Goal: Task Accomplishment & Management: Manage account settings

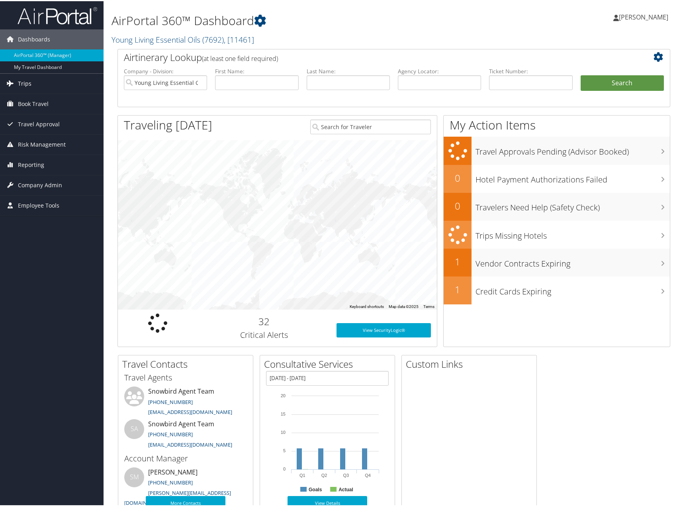
click at [27, 80] on span "Trips" at bounding box center [25, 83] width 14 height 20
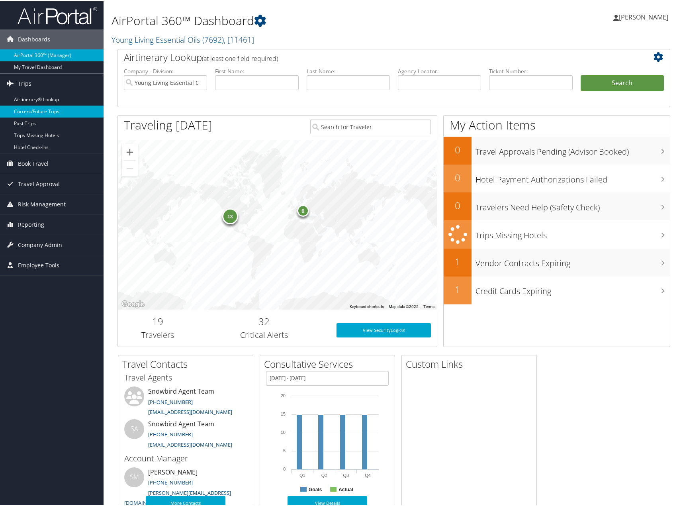
click at [36, 112] on link "Current/Future Trips" at bounding box center [52, 110] width 104 height 12
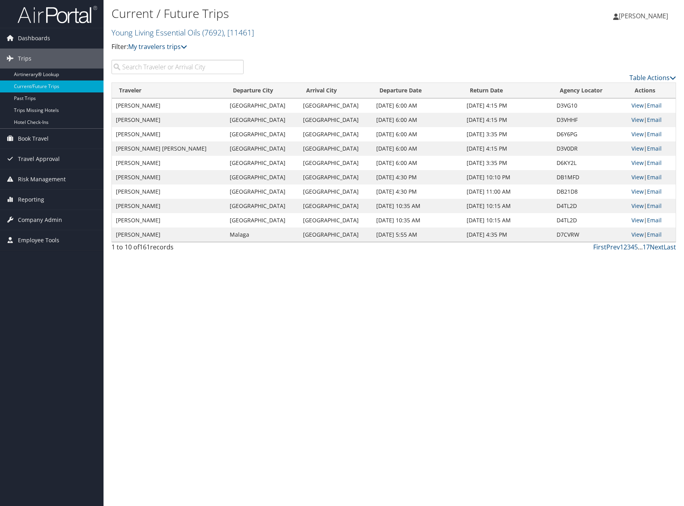
click at [170, 67] on input "search" at bounding box center [178, 67] width 132 height 14
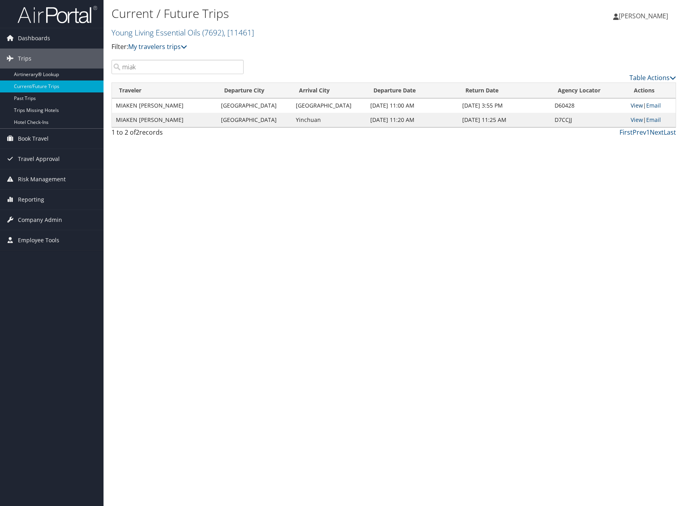
click at [636, 108] on link "View" at bounding box center [637, 106] width 12 height 8
click at [632, 116] on link "View" at bounding box center [637, 120] width 12 height 8
click at [166, 61] on input "miak" at bounding box center [178, 67] width 132 height 14
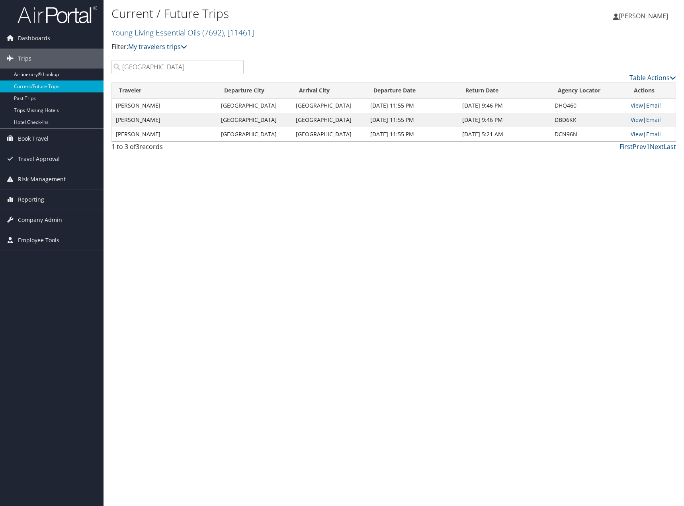
drag, startPoint x: 461, startPoint y: 243, endPoint x: 465, endPoint y: 241, distance: 4.8
click at [461, 243] on div "Current / Future Trips Young Living Essential Oils ( 7692 ) , [ 11461 ] Young L…" at bounding box center [394, 253] width 581 height 506
click at [635, 105] on link "View" at bounding box center [637, 106] width 12 height 8
click at [632, 118] on link "View" at bounding box center [637, 120] width 12 height 8
click at [637, 134] on link "View" at bounding box center [637, 134] width 12 height 8
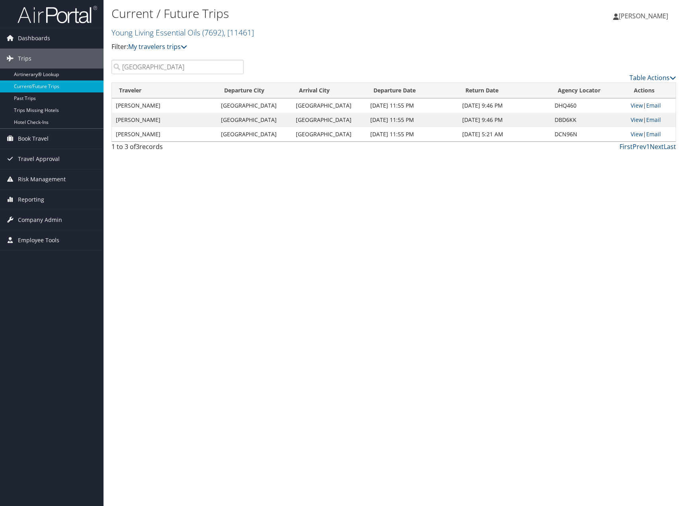
click at [164, 63] on input "miami" at bounding box center [178, 67] width 132 height 14
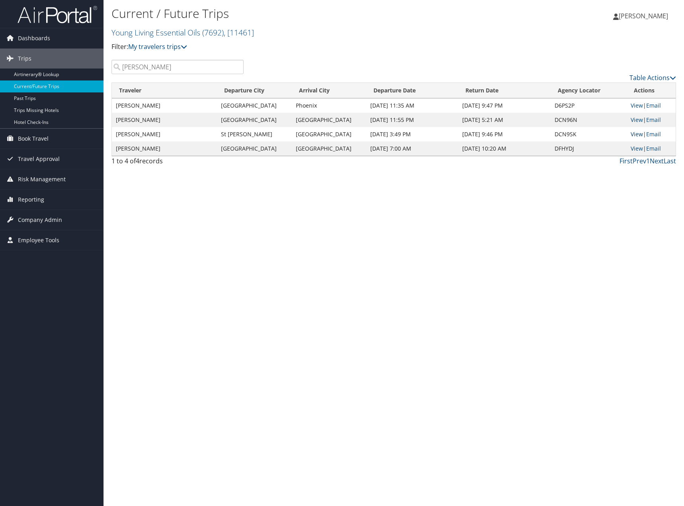
click at [635, 132] on link "View" at bounding box center [637, 134] width 12 height 8
click at [634, 145] on link "View" at bounding box center [637, 149] width 12 height 8
click at [165, 61] on input "asay" at bounding box center [178, 67] width 132 height 14
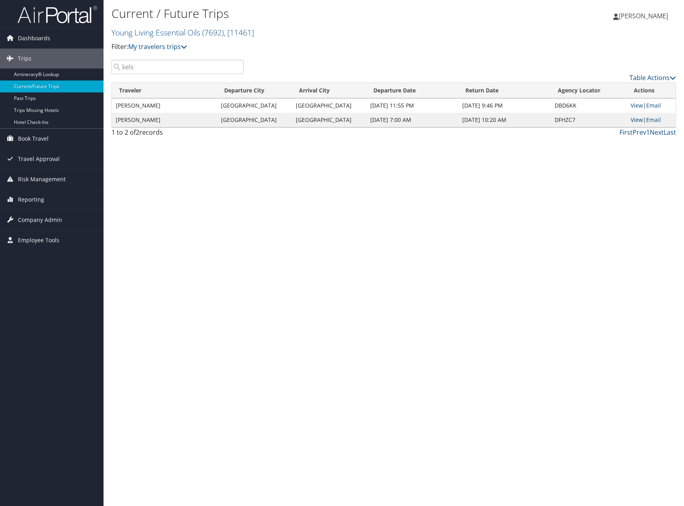
click at [637, 117] on link "View" at bounding box center [637, 120] width 12 height 8
click at [163, 57] on div "Current / Future Trips Young Living Essential Oils ( 7692 ) , [ 11461 ] Young L…" at bounding box center [300, 32] width 377 height 56
click at [163, 63] on input "kels" at bounding box center [178, 67] width 132 height 14
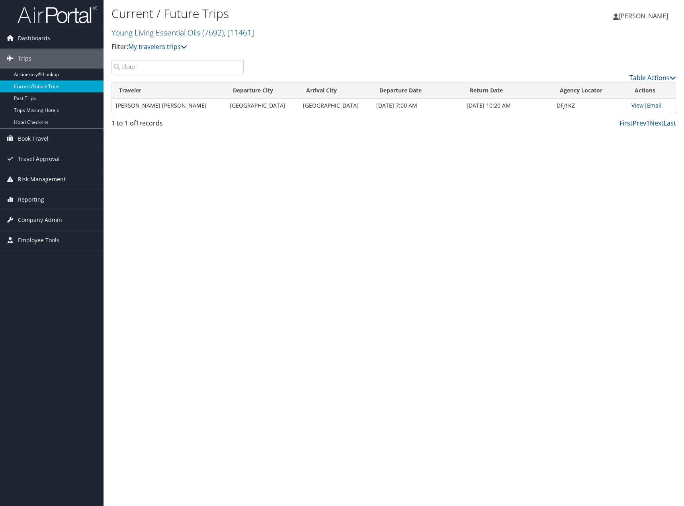
click at [633, 104] on link "View" at bounding box center [638, 106] width 12 height 8
click at [166, 66] on input "dour" at bounding box center [178, 67] width 132 height 14
click at [638, 105] on link "View" at bounding box center [637, 106] width 12 height 8
click at [179, 71] on input "bird" at bounding box center [178, 67] width 132 height 14
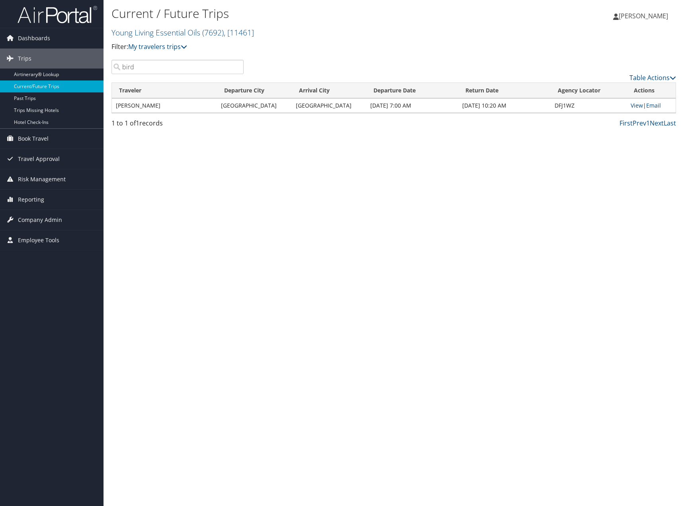
click at [178, 71] on input "bird" at bounding box center [178, 67] width 132 height 14
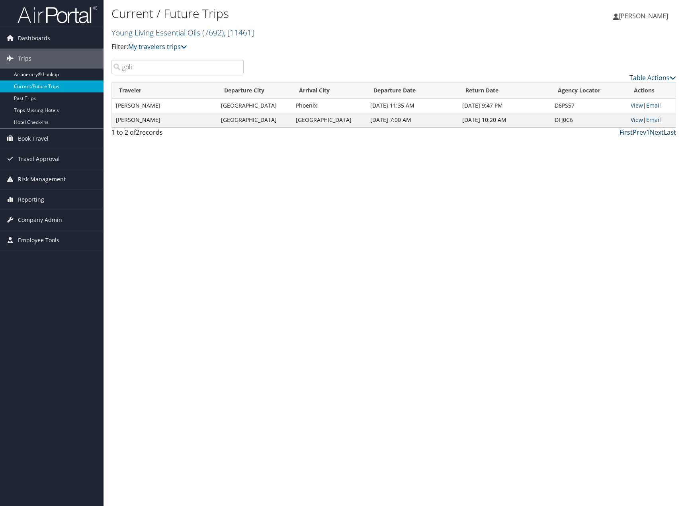
type input "goli"
click at [633, 118] on link "View" at bounding box center [637, 120] width 12 height 8
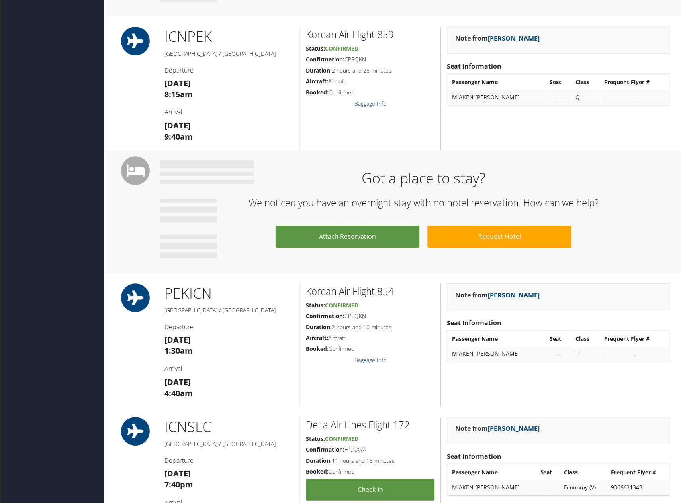
scroll to position [558, 0]
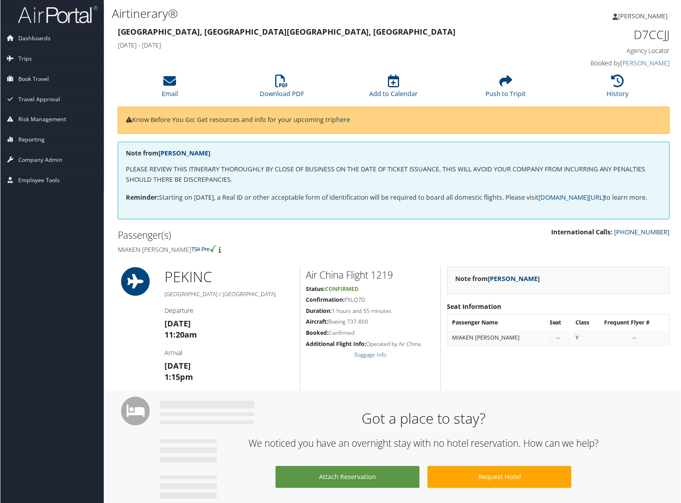
click at [28, 339] on div "Dashboards AirPortal 360™ (Manager) My Travel Dashboard Trips Airtinerary® Look…" at bounding box center [342, 502] width 684 height 1004
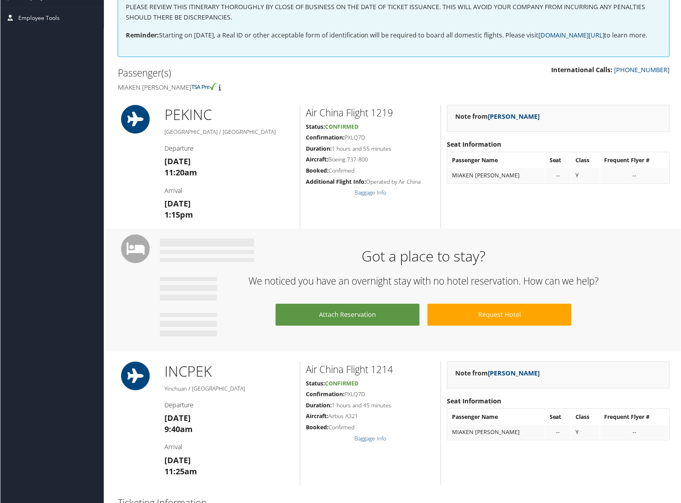
scroll to position [159, 0]
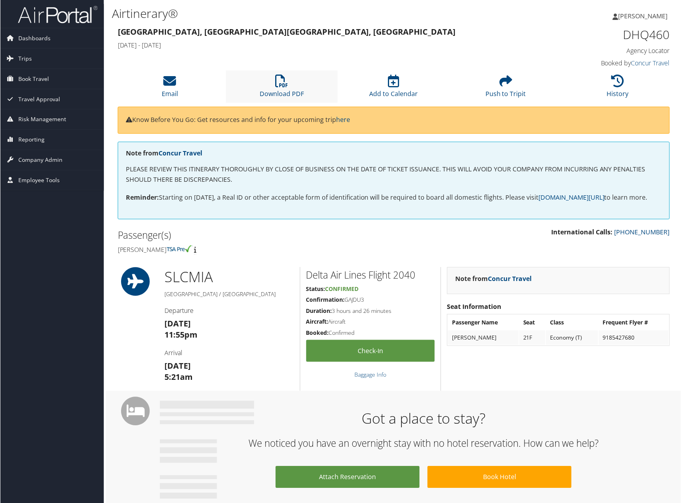
click at [281, 88] on li "Download PDF" at bounding box center [282, 87] width 112 height 32
click at [292, 86] on li "Download PDF" at bounding box center [282, 87] width 112 height 32
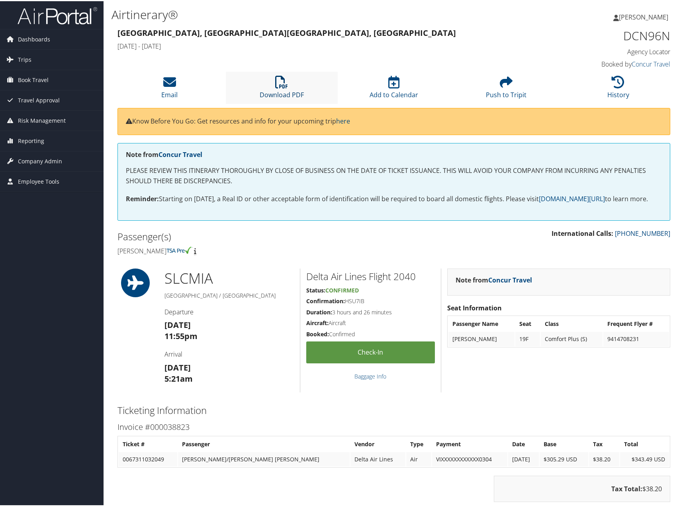
click at [285, 86] on icon at bounding box center [281, 81] width 13 height 13
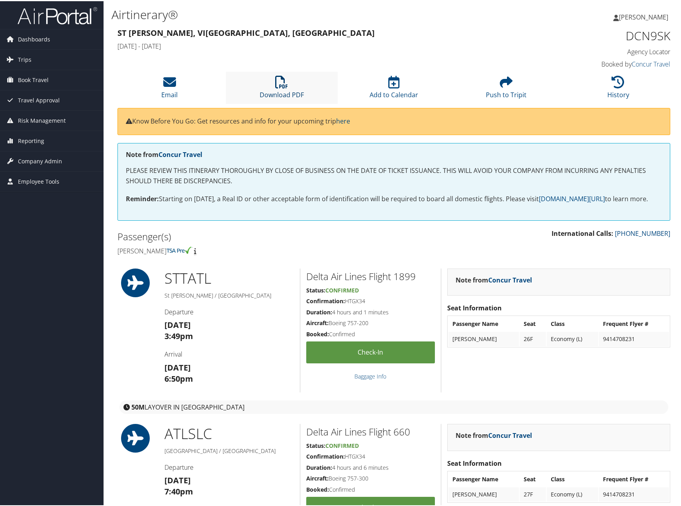
click at [281, 92] on link "Download PDF" at bounding box center [282, 88] width 44 height 19
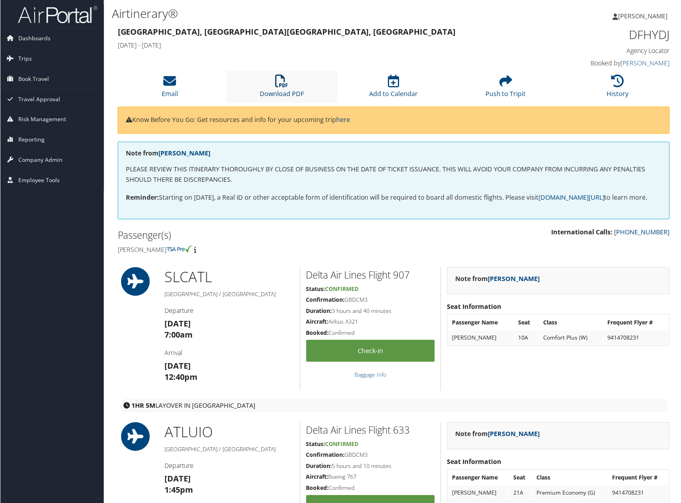
click at [283, 79] on icon at bounding box center [281, 81] width 13 height 13
click at [273, 82] on li "Download PDF" at bounding box center [282, 87] width 112 height 32
click at [294, 82] on li "Download PDF" at bounding box center [282, 87] width 112 height 32
click at [299, 84] on li "Download PDF" at bounding box center [282, 87] width 112 height 32
click at [274, 88] on li "Download PDF" at bounding box center [282, 87] width 112 height 32
